Goal: Task Accomplishment & Management: Manage account settings

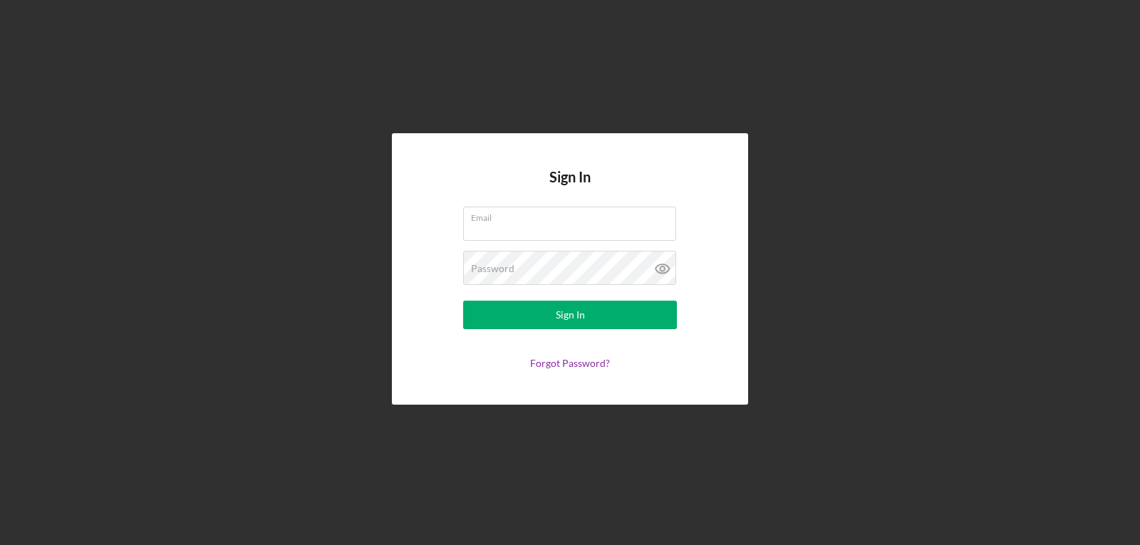
type input "[EMAIL_ADDRESS][DOMAIN_NAME]"
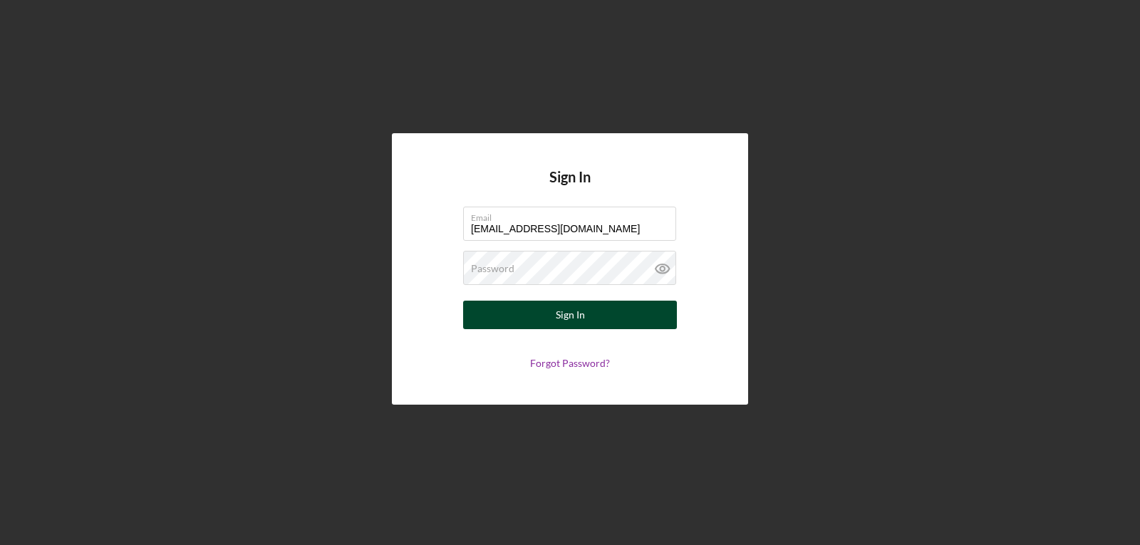
click at [525, 328] on button "Sign In" at bounding box center [570, 315] width 214 height 29
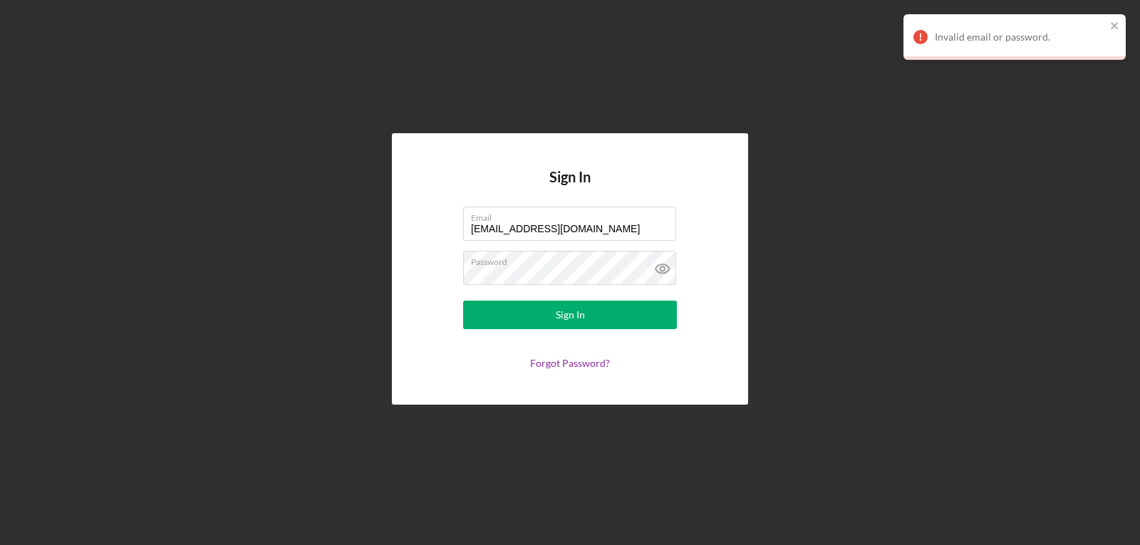
click at [926, 237] on div "Sign In Email [EMAIL_ADDRESS][DOMAIN_NAME] Password Sign In Forgot Password?" at bounding box center [570, 269] width 1126 height 538
click at [668, 284] on icon at bounding box center [663, 269] width 36 height 36
click at [666, 281] on icon at bounding box center [663, 269] width 36 height 36
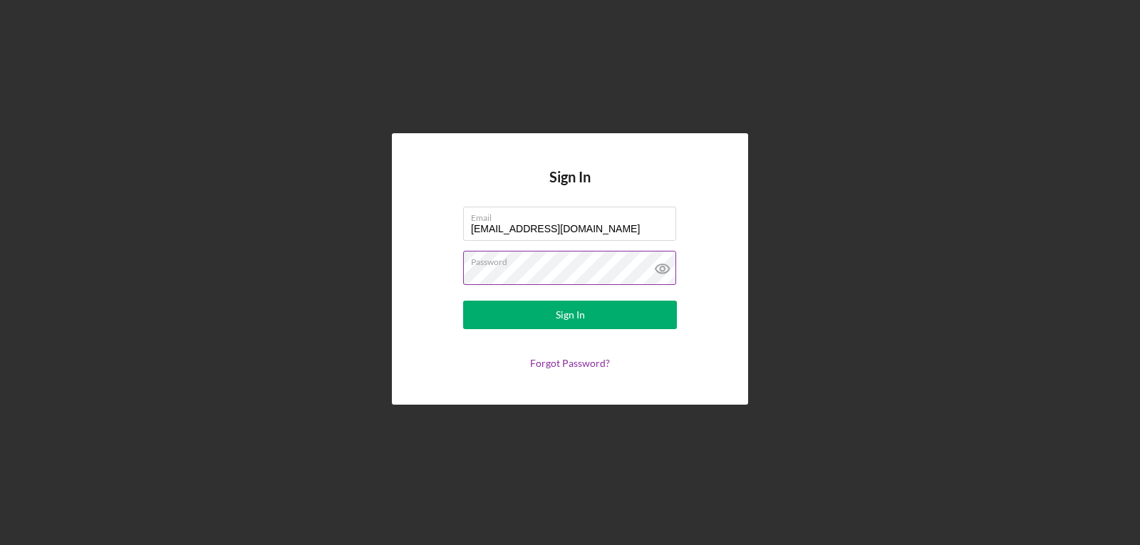
click at [665, 262] on icon at bounding box center [663, 269] width 36 height 36
click at [463, 301] on button "Sign In" at bounding box center [570, 315] width 214 height 29
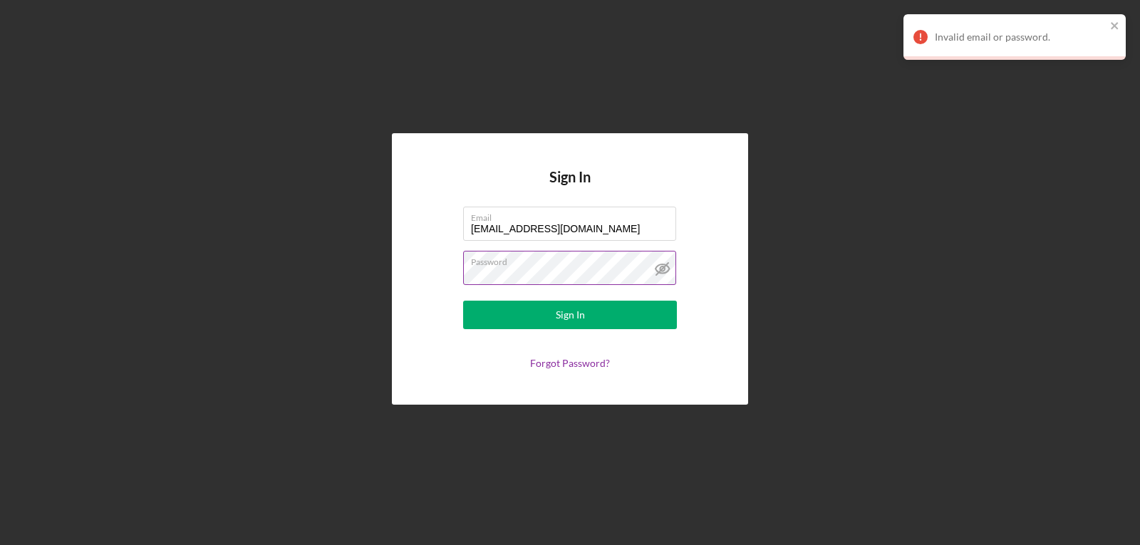
click at [463, 301] on button "Sign In" at bounding box center [570, 315] width 214 height 29
